Goal: Browse casually: Explore the website without a specific task or goal

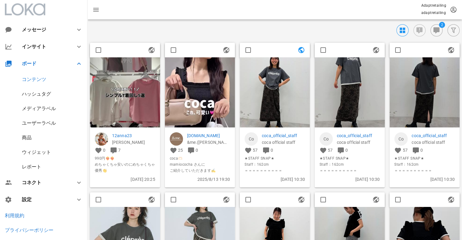
click at [32, 93] on div "ハッシュタグ" at bounding box center [36, 94] width 29 height 6
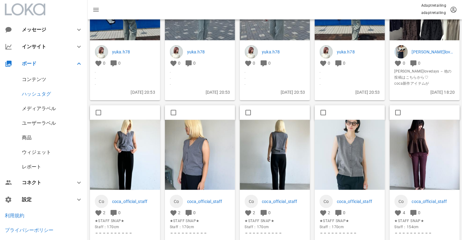
scroll to position [547, 0]
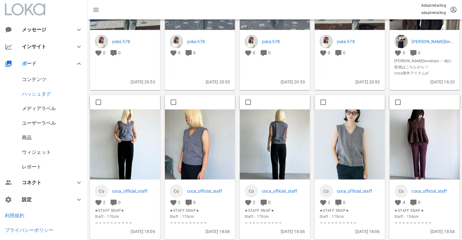
click at [130, 130] on img at bounding box center [125, 144] width 70 height 70
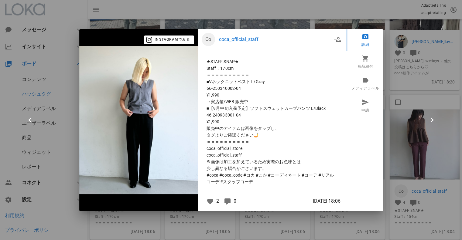
click at [424, 87] on div at bounding box center [231, 120] width 462 height 240
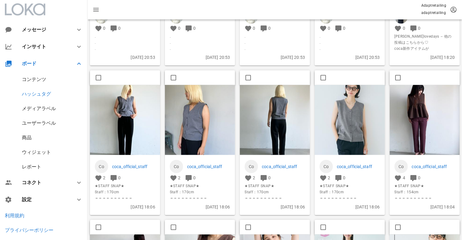
scroll to position [608, 0]
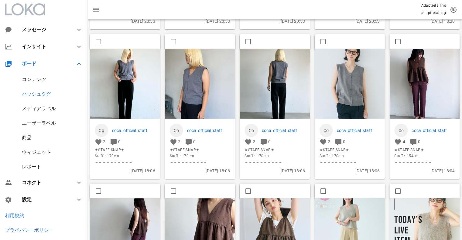
click at [225, 101] on img at bounding box center [200, 84] width 70 height 70
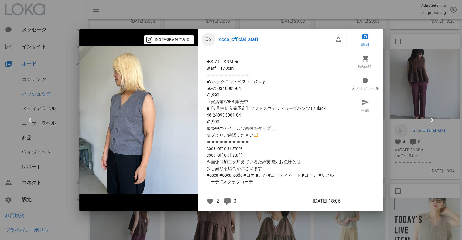
click at [418, 91] on div at bounding box center [231, 120] width 462 height 240
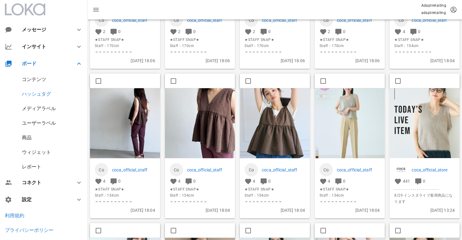
scroll to position [729, 0]
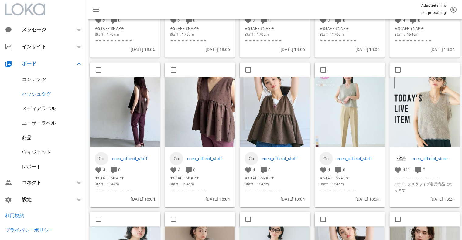
click at [228, 108] on img at bounding box center [200, 112] width 70 height 70
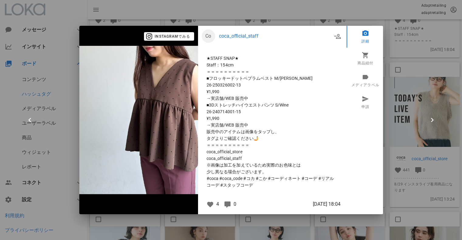
scroll to position [519, 0]
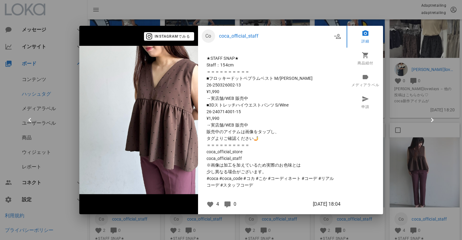
click at [450, 100] on div at bounding box center [231, 120] width 462 height 240
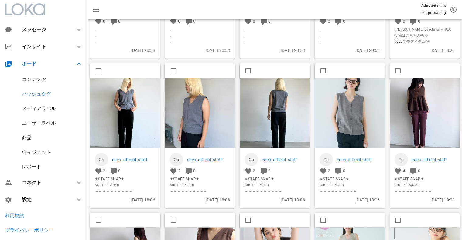
scroll to position [580, 0]
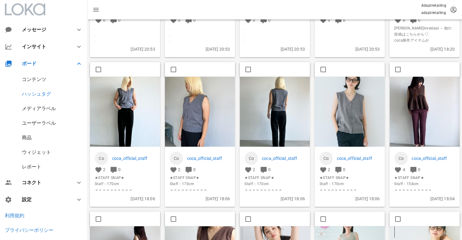
click at [421, 102] on img at bounding box center [425, 112] width 70 height 70
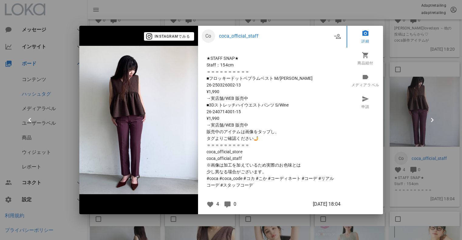
click at [387, 153] on div at bounding box center [231, 120] width 462 height 240
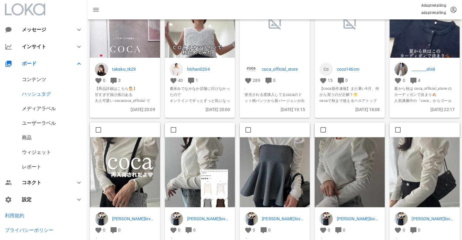
scroll to position [1279, 0]
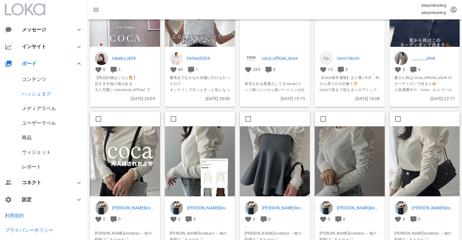
click at [134, 155] on img at bounding box center [125, 162] width 70 height 70
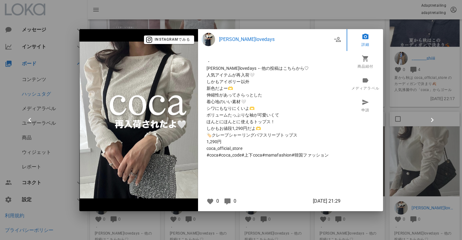
click at [396, 28] on div at bounding box center [231, 120] width 462 height 240
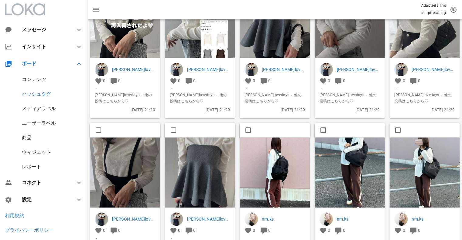
scroll to position [1431, 0]
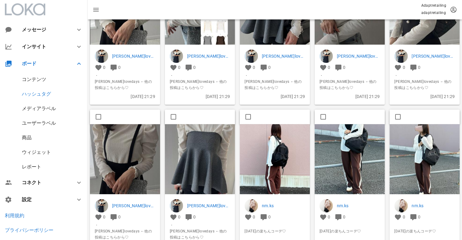
click at [214, 156] on img at bounding box center [200, 160] width 70 height 70
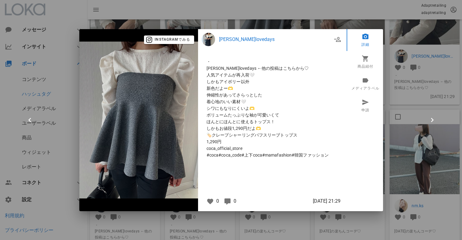
click at [432, 111] on div at bounding box center [231, 120] width 462 height 240
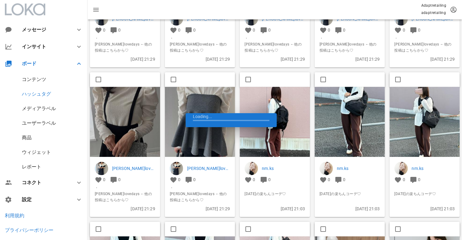
scroll to position [1491, 0]
